Goal: Transaction & Acquisition: Purchase product/service

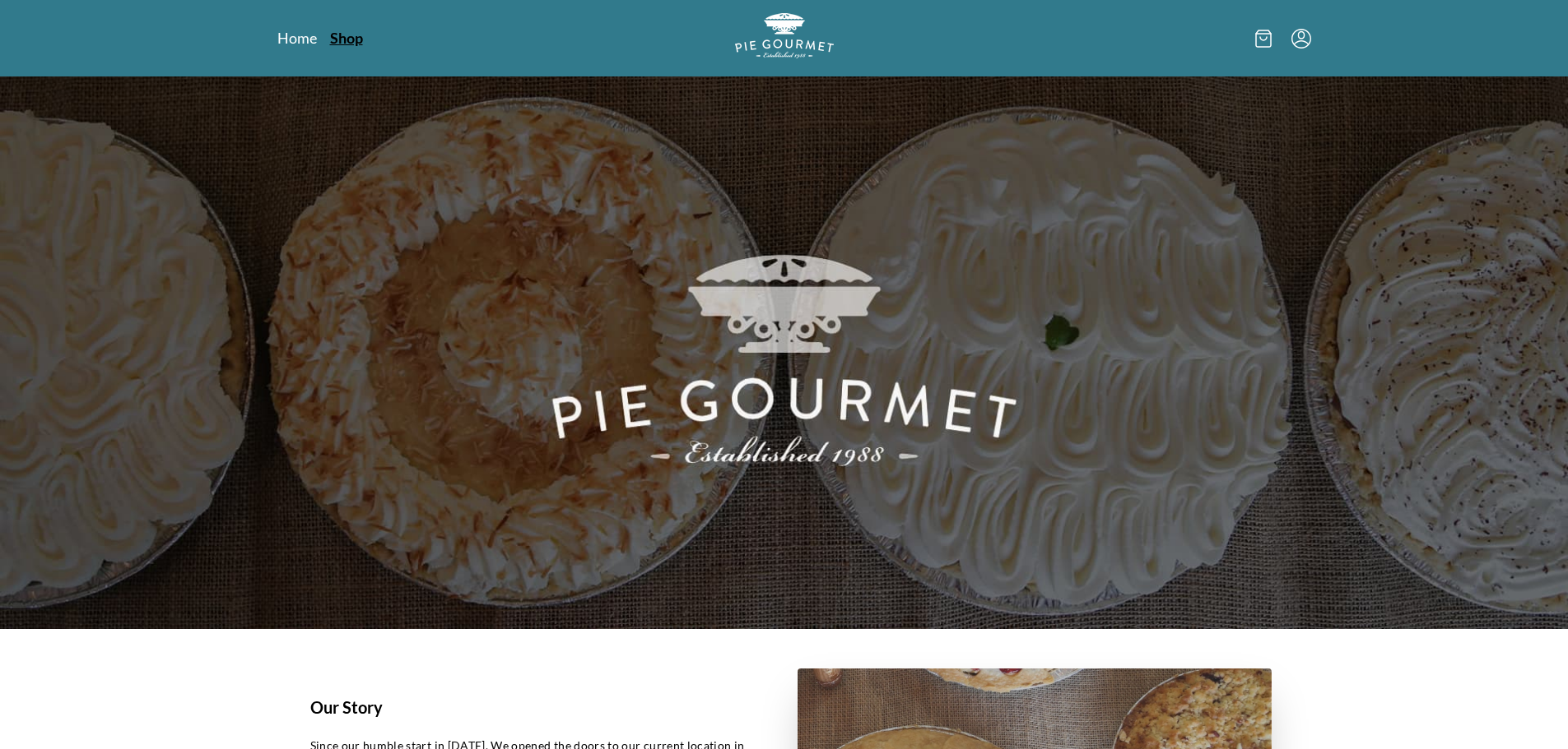
click at [353, 35] on link "Shop" at bounding box center [346, 38] width 33 height 20
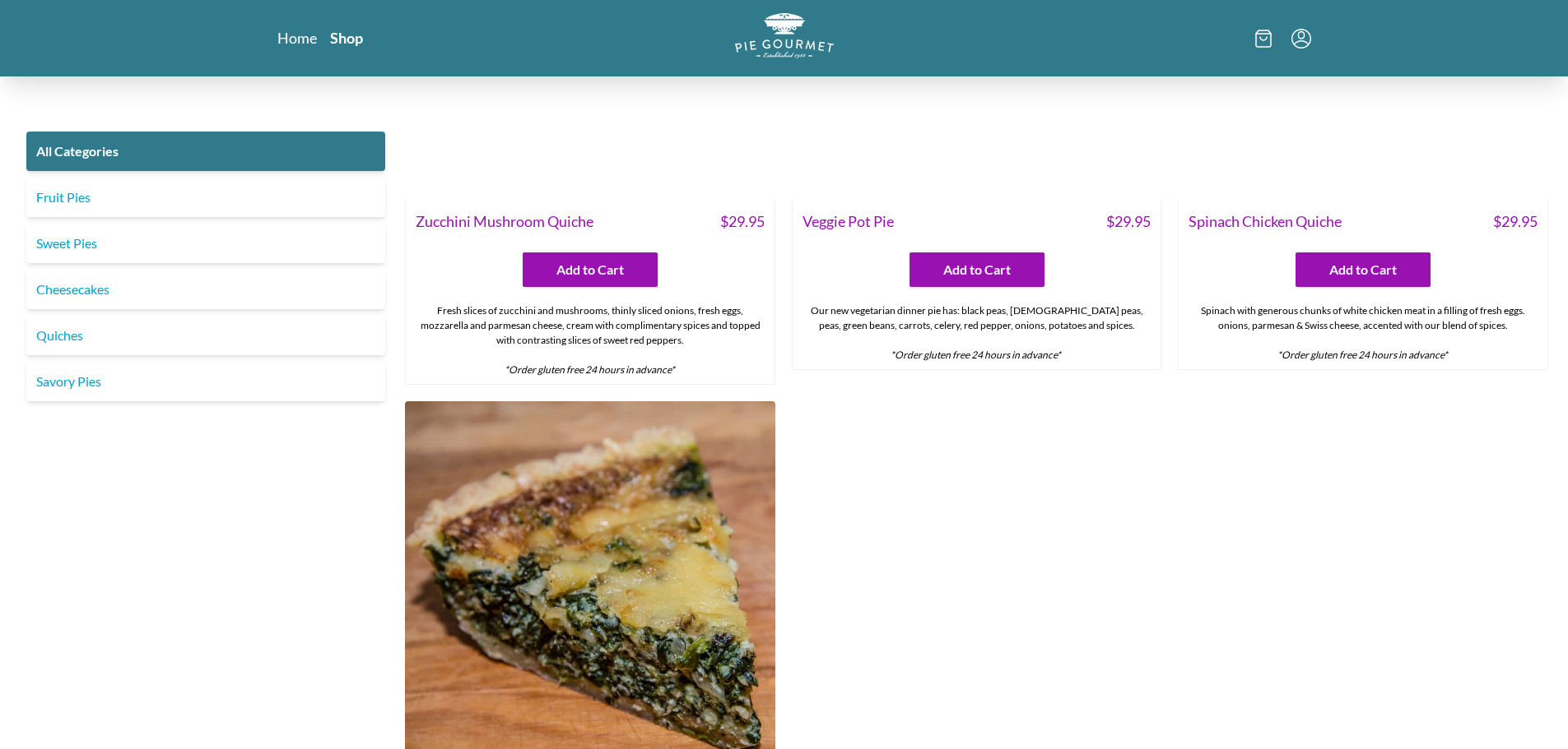
scroll to position [1399, 0]
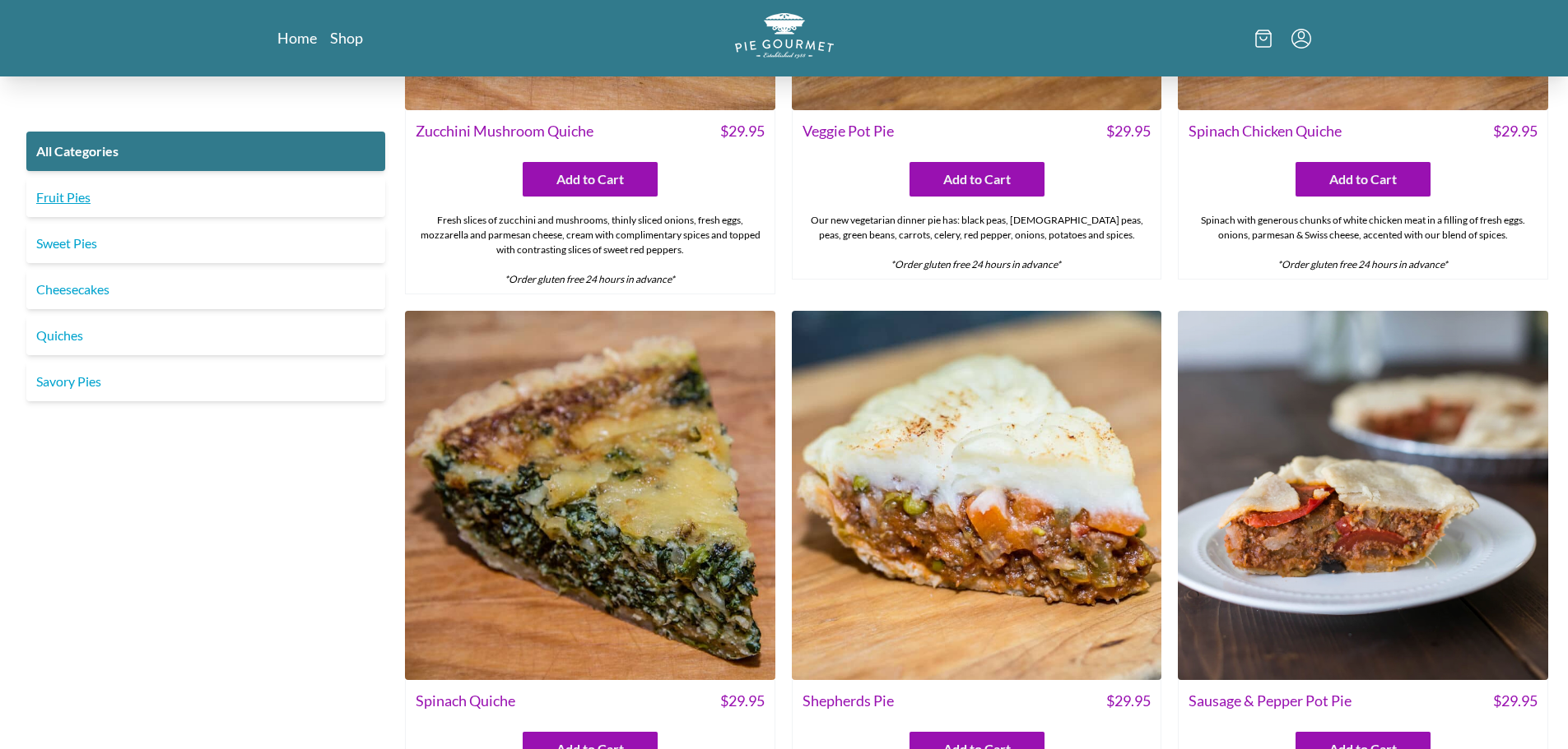
click at [163, 204] on link "Fruit Pies" at bounding box center [206, 197] width 359 height 40
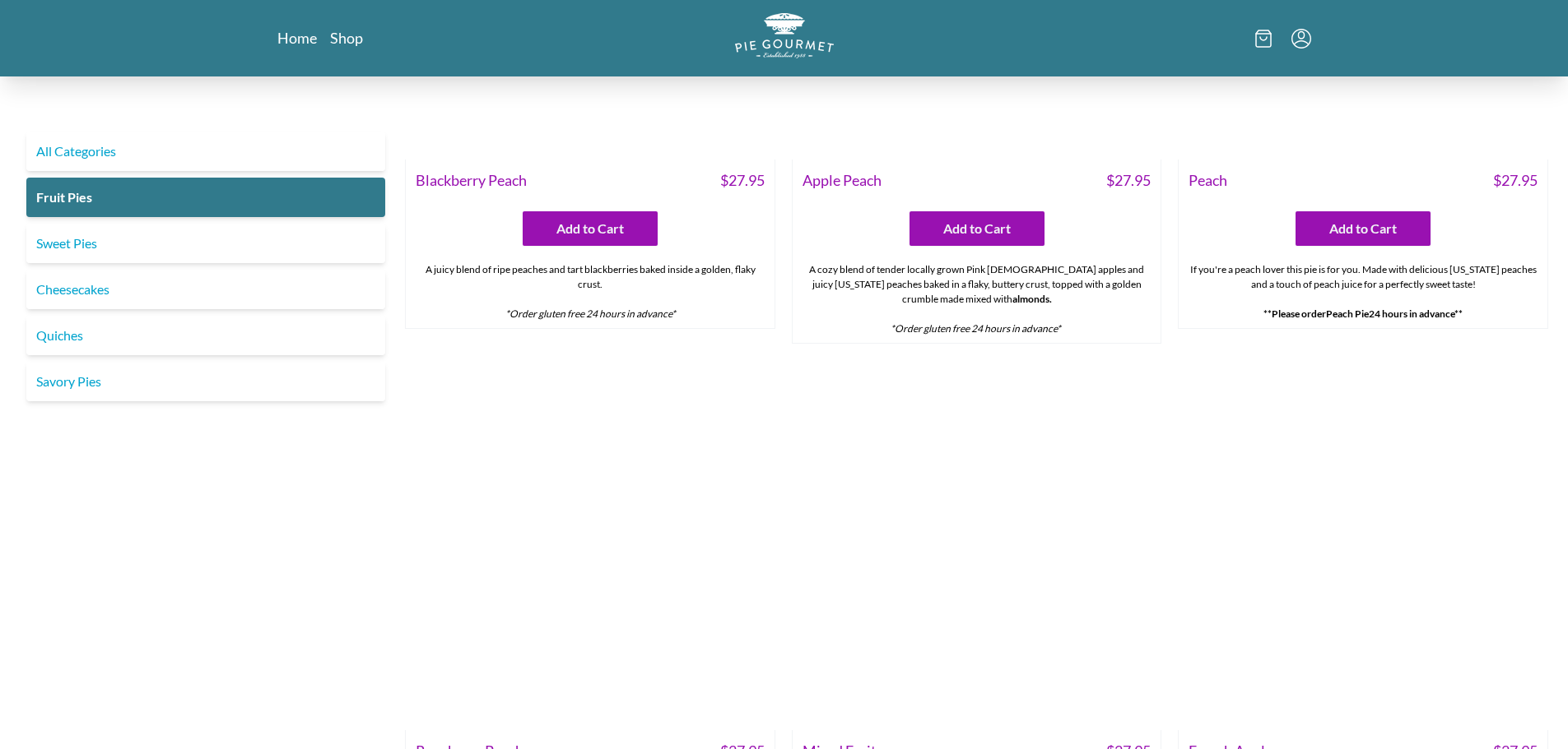
scroll to position [822, 0]
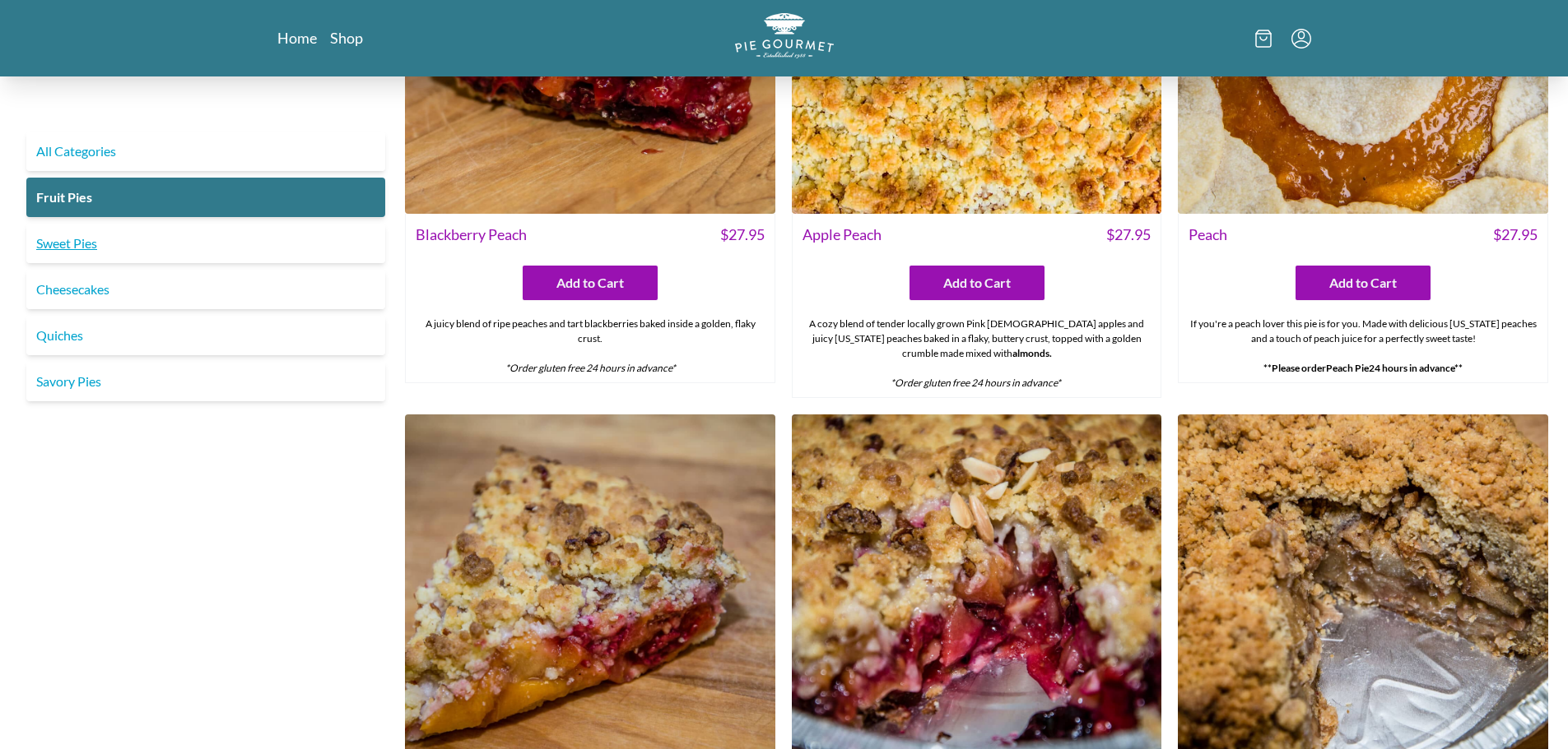
click at [155, 252] on link "Sweet Pies" at bounding box center [206, 244] width 359 height 40
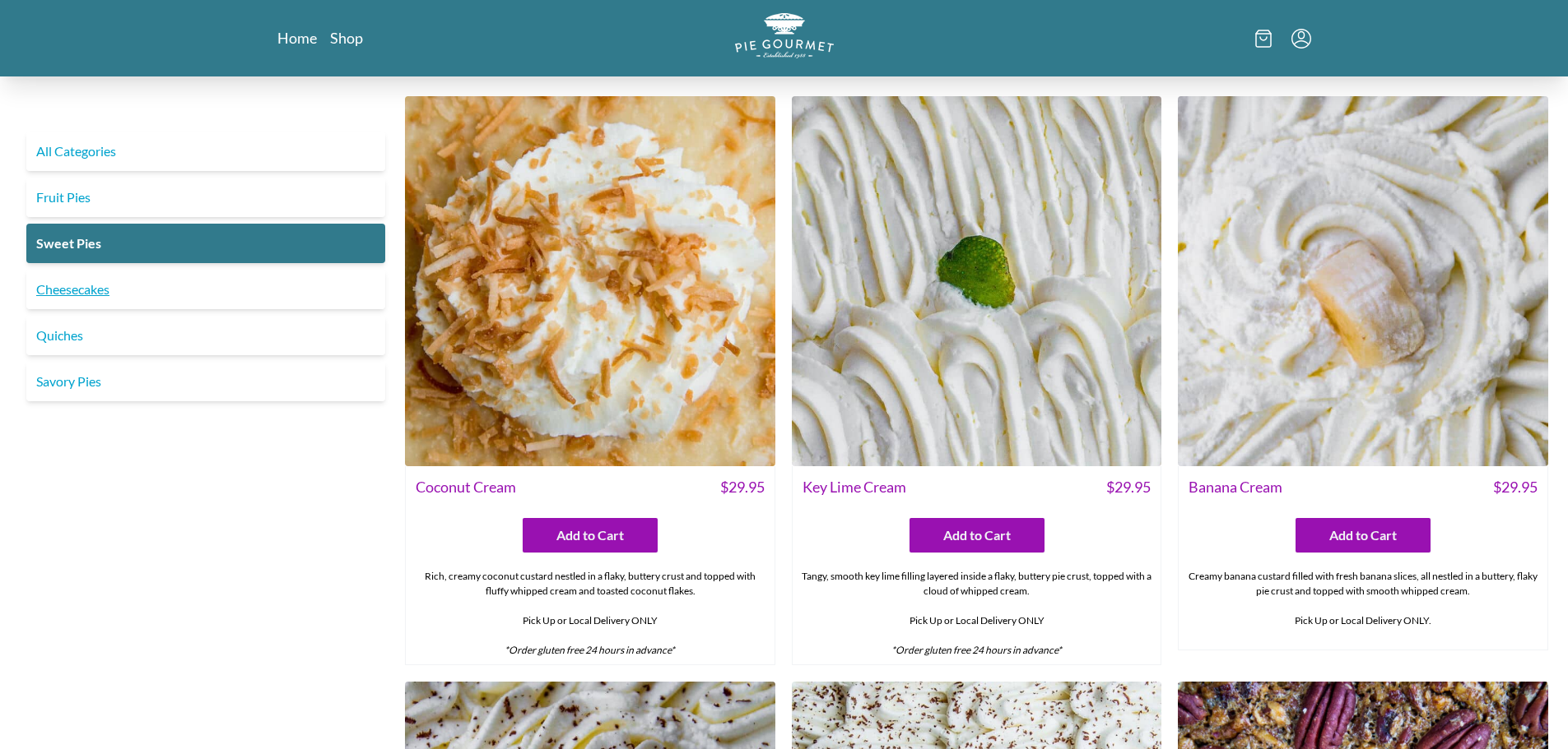
click at [110, 285] on link "Cheesecakes" at bounding box center [206, 289] width 359 height 40
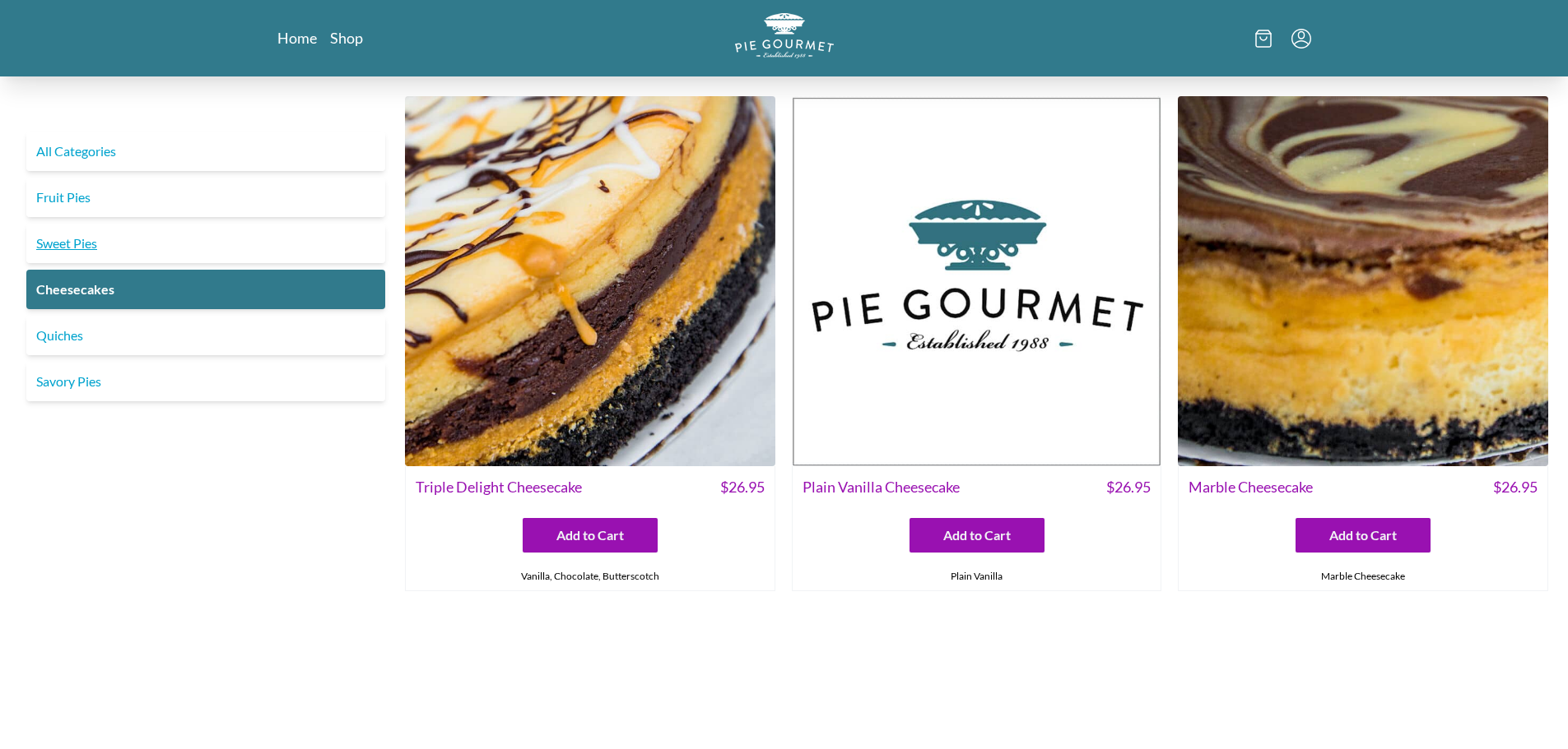
click at [116, 247] on link "Sweet Pies" at bounding box center [206, 244] width 359 height 40
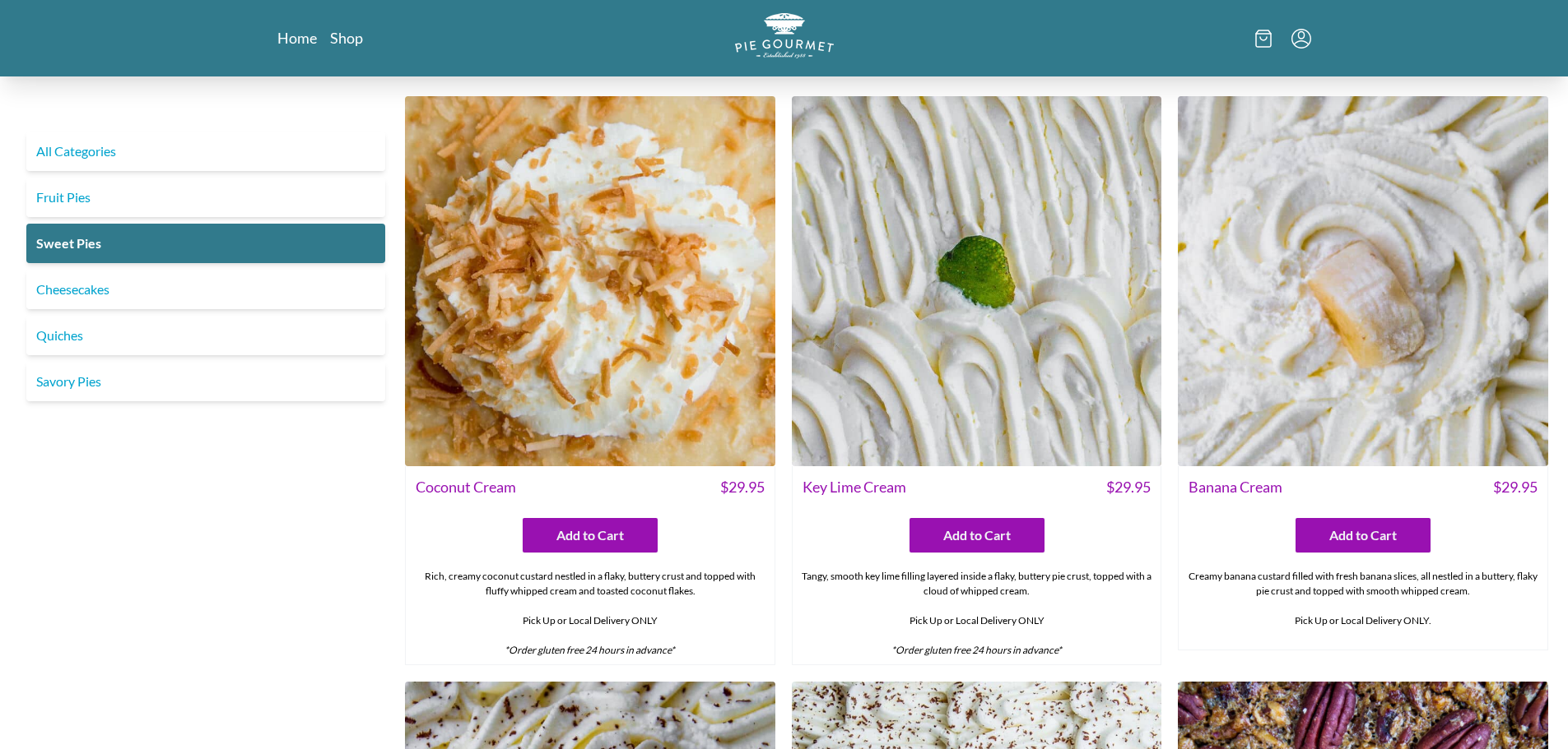
click at [1292, 400] on img at bounding box center [1363, 281] width 371 height 371
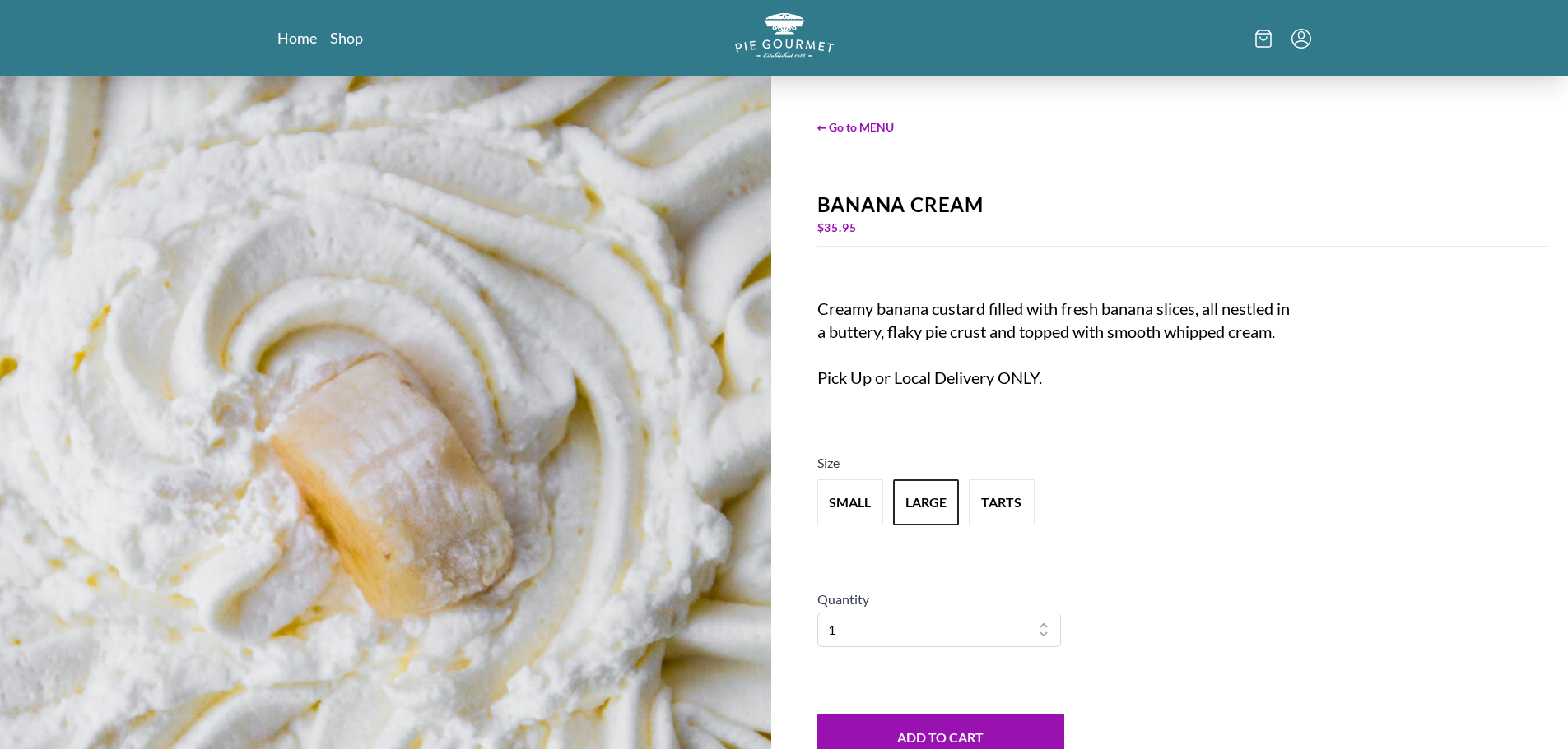
scroll to position [82, 0]
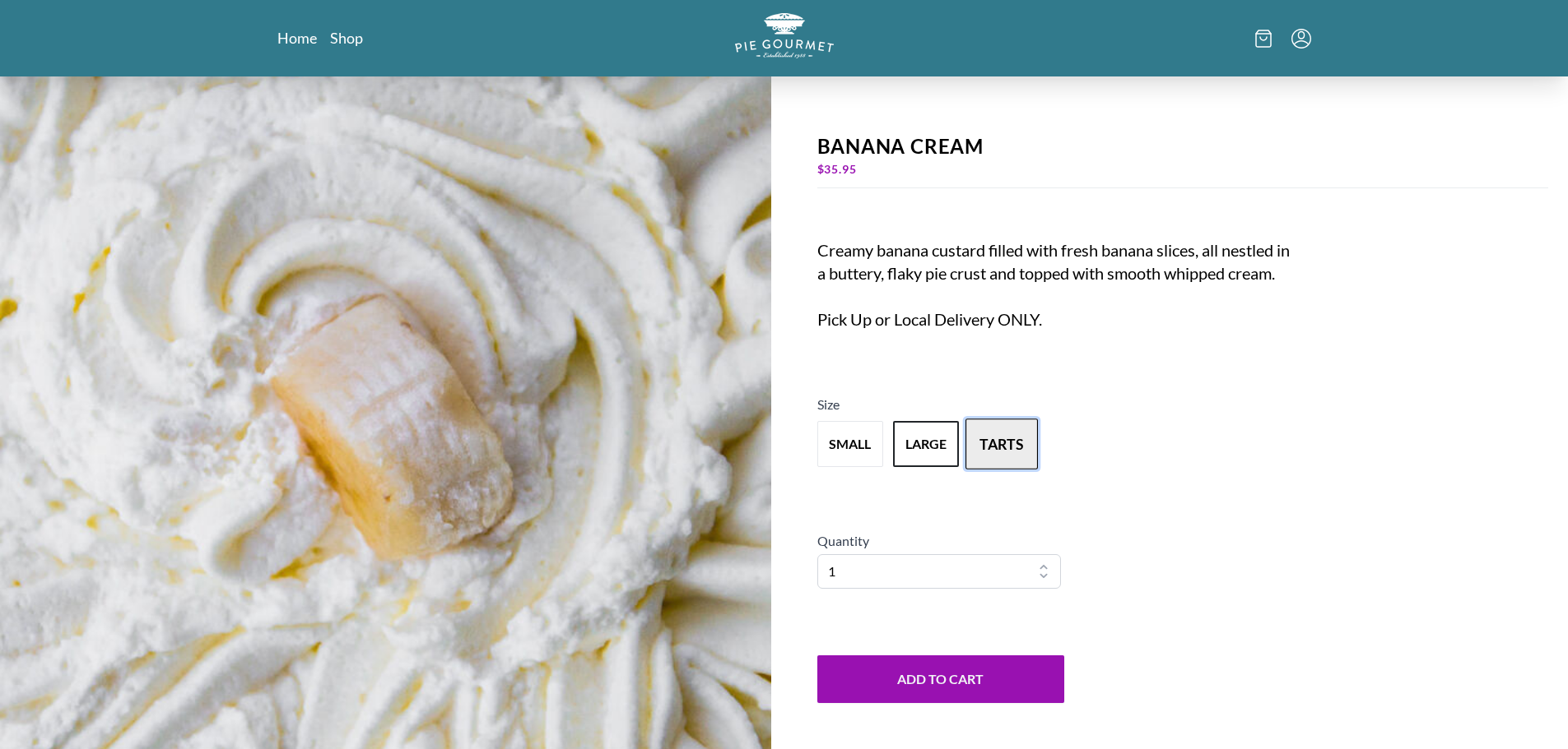
click at [1009, 450] on button "tarts" at bounding box center [1001, 444] width 72 height 51
click at [917, 451] on button "large" at bounding box center [926, 444] width 72 height 51
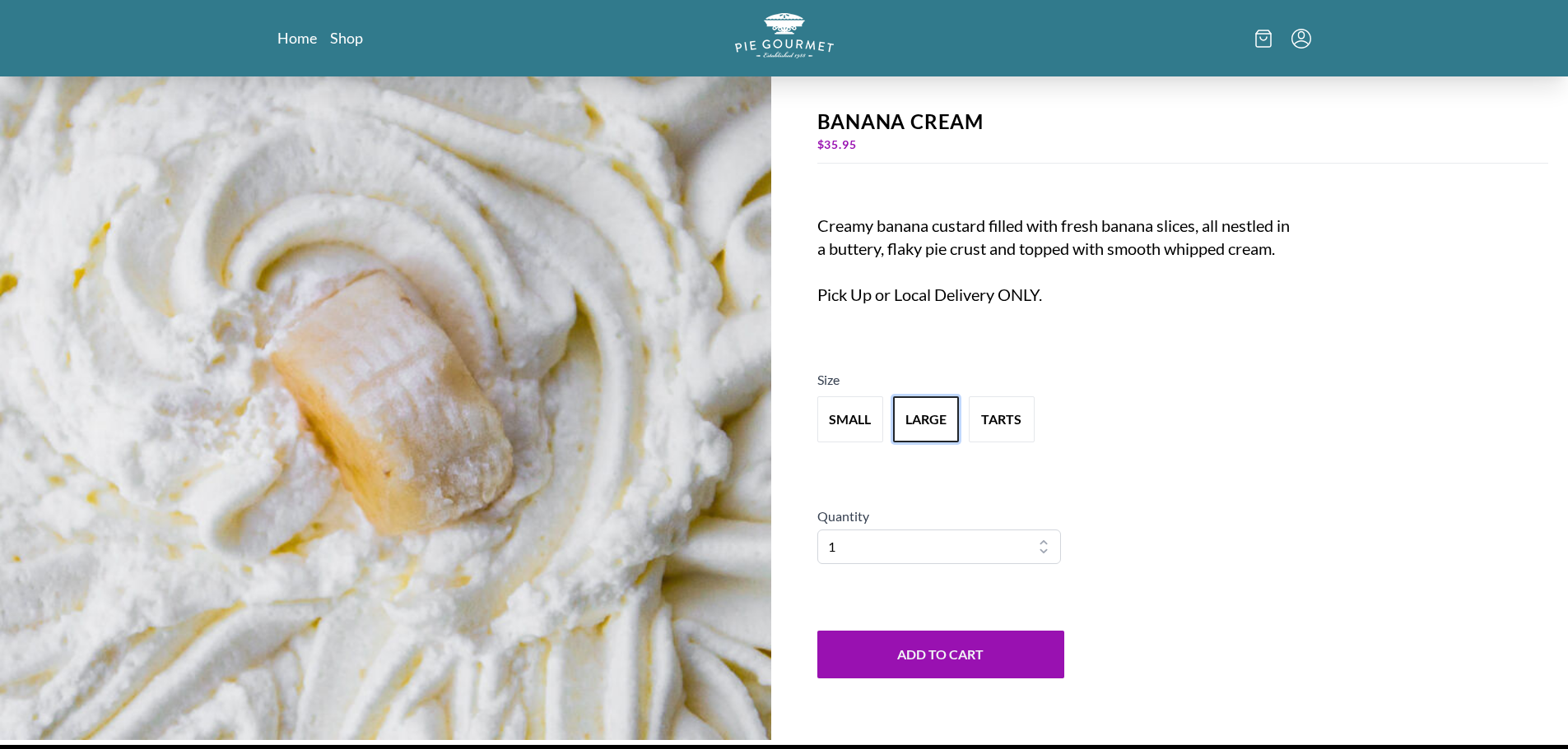
scroll to position [0, 0]
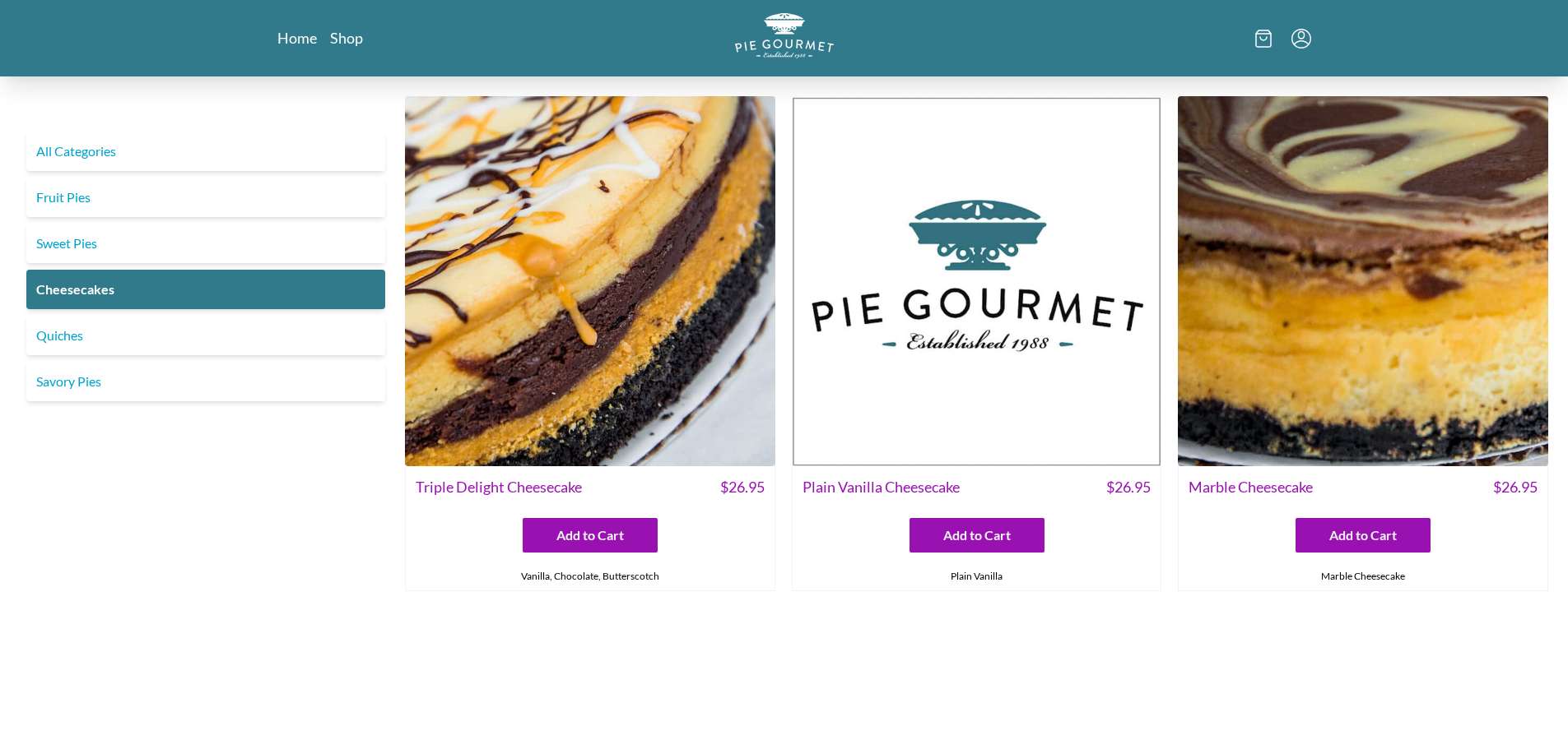
click at [1200, 341] on img at bounding box center [1363, 281] width 371 height 371
click at [567, 300] on img at bounding box center [591, 281] width 371 height 371
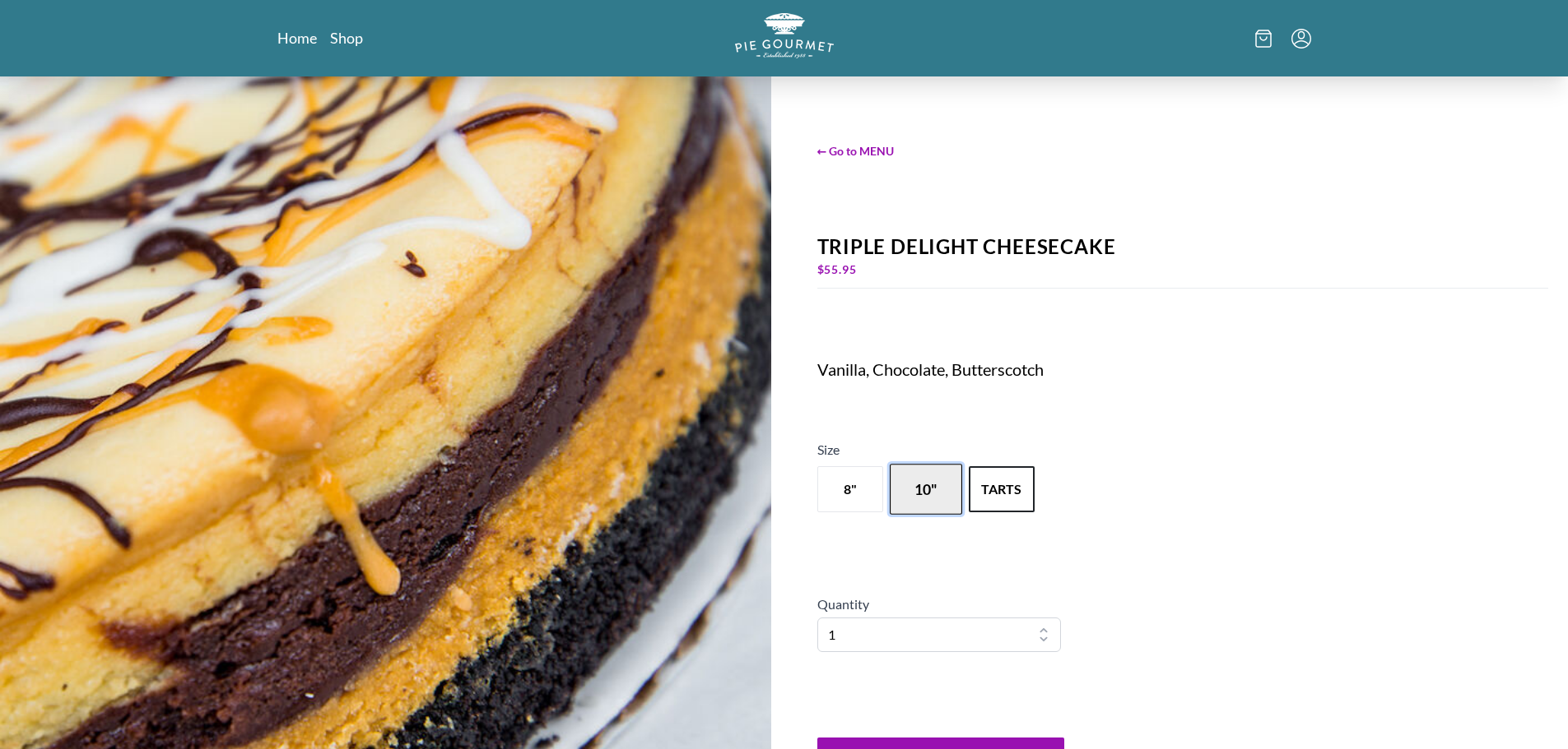
click at [947, 504] on button "10"" at bounding box center [926, 488] width 72 height 51
